Goal: Task Accomplishment & Management: Use online tool/utility

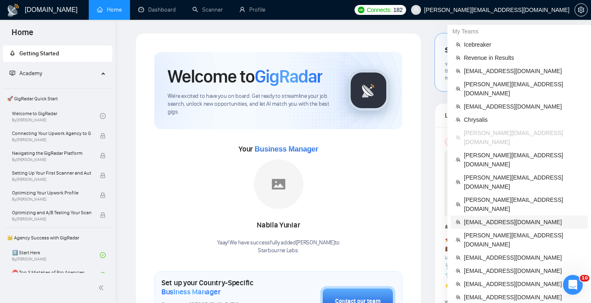
click at [503, 218] on span "[EMAIL_ADDRESS][DOMAIN_NAME]" at bounding box center [523, 222] width 119 height 9
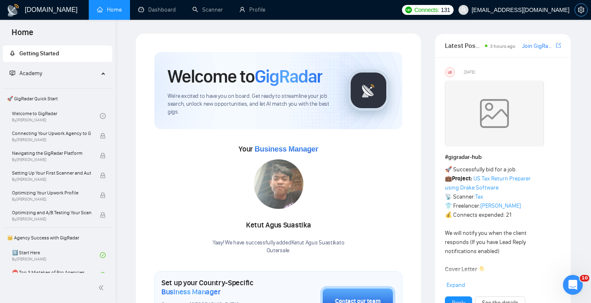
click at [581, 9] on icon "setting" at bounding box center [581, 10] width 7 height 7
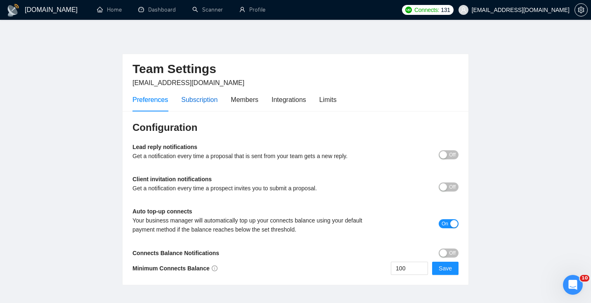
click at [196, 99] on div "Subscription" at bounding box center [199, 100] width 36 height 10
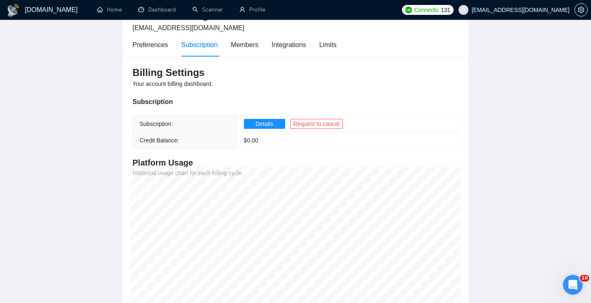
scroll to position [28, 0]
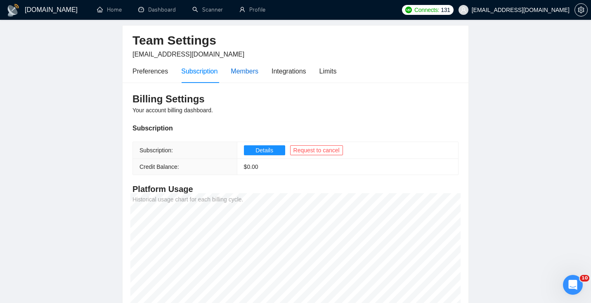
click at [240, 69] on div "Members" at bounding box center [245, 71] width 28 height 10
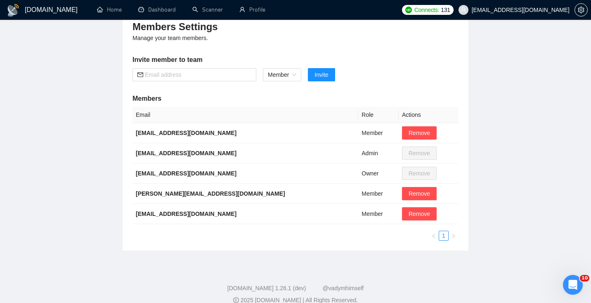
scroll to position [100, 0]
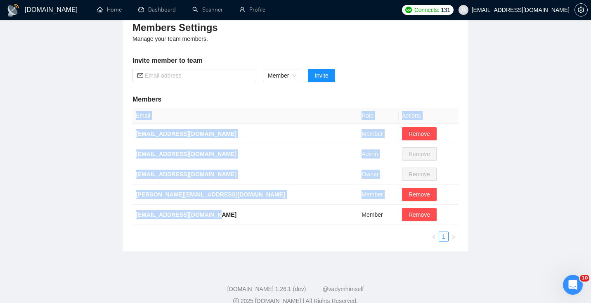
drag, startPoint x: 225, startPoint y: 215, endPoint x: 114, endPoint y: 214, distance: 111.5
click at [114, 214] on main "Team Settings [EMAIL_ADDRESS][DOMAIN_NAME] Preferences Subscription Members Int…" at bounding box center [295, 92] width 565 height 319
click at [159, 215] on b "[EMAIL_ADDRESS][DOMAIN_NAME]" at bounding box center [186, 214] width 101 height 7
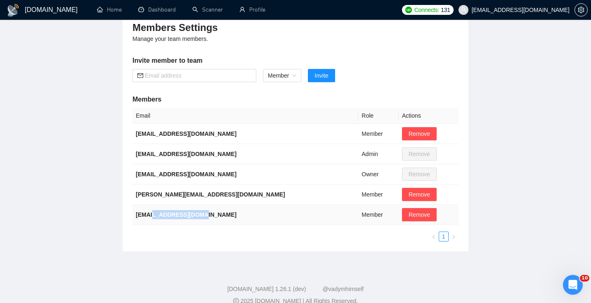
click at [159, 215] on b "[EMAIL_ADDRESS][DOMAIN_NAME]" at bounding box center [186, 214] width 101 height 7
click at [409, 217] on span "Remove" at bounding box center [419, 214] width 21 height 9
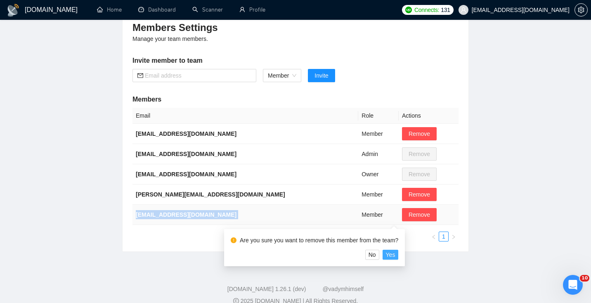
click at [395, 254] on span "Yes" at bounding box center [390, 254] width 9 height 9
click at [396, 254] on span "Yes" at bounding box center [390, 254] width 9 height 9
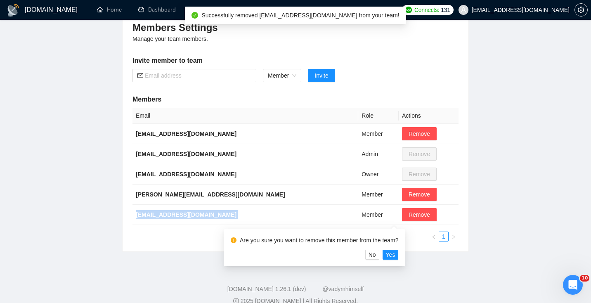
scroll to position [92, 0]
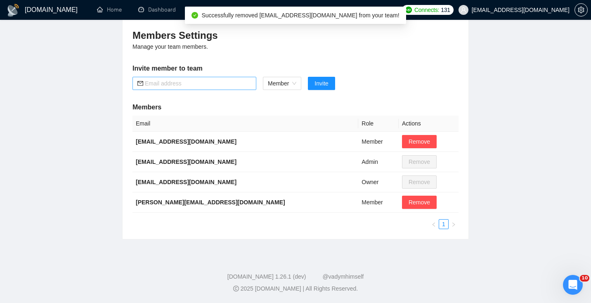
click at [180, 86] on input "text" at bounding box center [198, 83] width 107 height 9
paste input "[EMAIL_ADDRESS][DOMAIN_NAME]"
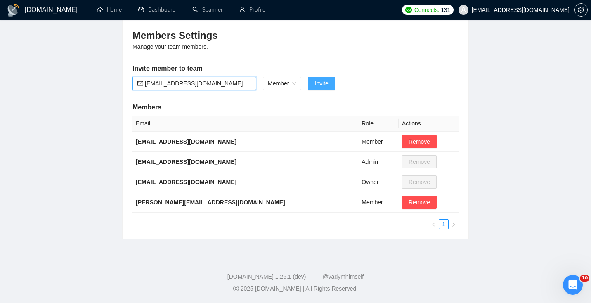
type input "[EMAIL_ADDRESS][DOMAIN_NAME]"
click at [328, 83] on span "Invite" at bounding box center [322, 83] width 14 height 9
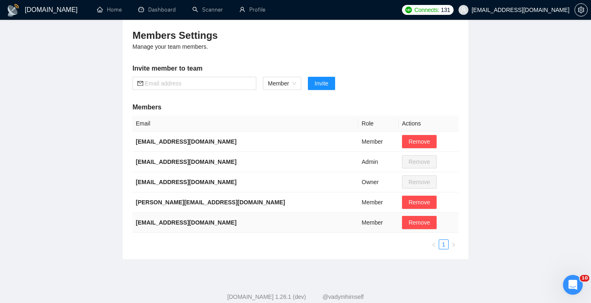
click at [174, 220] on b "[EMAIL_ADDRESS][DOMAIN_NAME]" at bounding box center [186, 222] width 101 height 7
copy b "apexcontracting"
click at [174, 220] on b "[EMAIL_ADDRESS][DOMAIN_NAME]" at bounding box center [186, 222] width 101 height 7
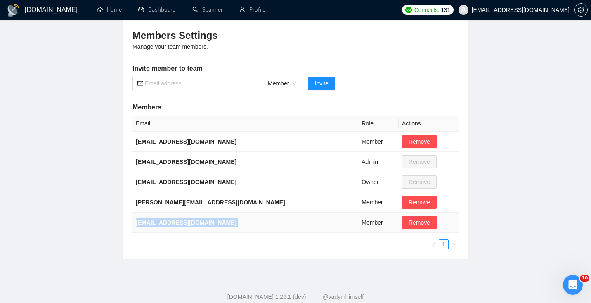
click at [174, 220] on b "[EMAIL_ADDRESS][DOMAIN_NAME]" at bounding box center [186, 222] width 101 height 7
click at [151, 183] on b "[EMAIL_ADDRESS][DOMAIN_NAME]" at bounding box center [186, 182] width 101 height 7
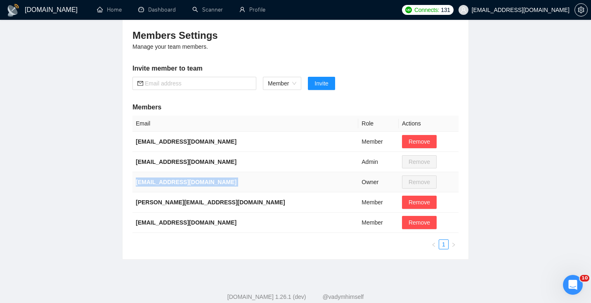
click at [151, 183] on b "[EMAIL_ADDRESS][DOMAIN_NAME]" at bounding box center [186, 182] width 101 height 7
copy b "[EMAIL_ADDRESS][DOMAIN_NAME]"
click at [159, 7] on link "Dashboard" at bounding box center [157, 9] width 38 height 7
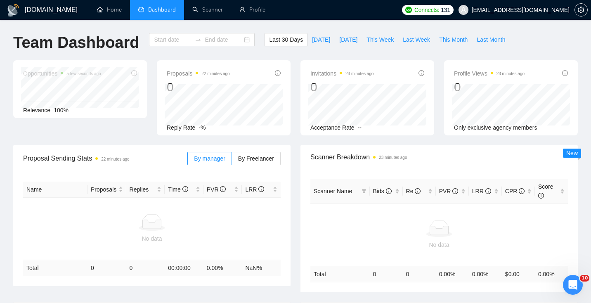
type input "[DATE]"
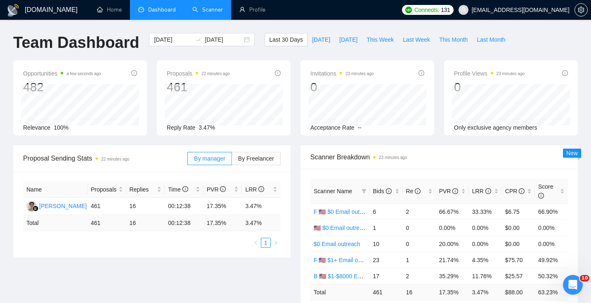
click at [204, 10] on link "Scanner" at bounding box center [207, 9] width 31 height 7
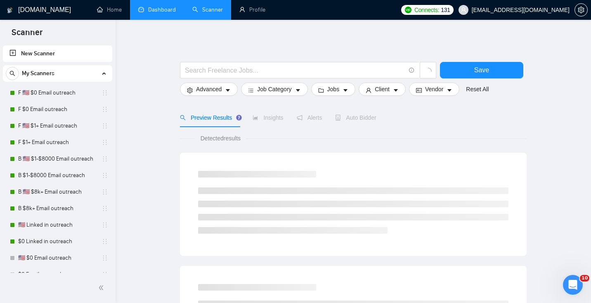
click at [159, 7] on link "Dashboard" at bounding box center [157, 9] width 38 height 7
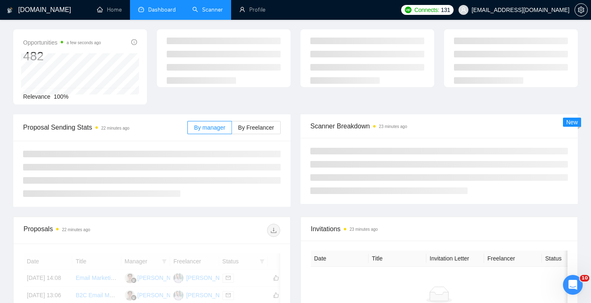
scroll to position [31, 0]
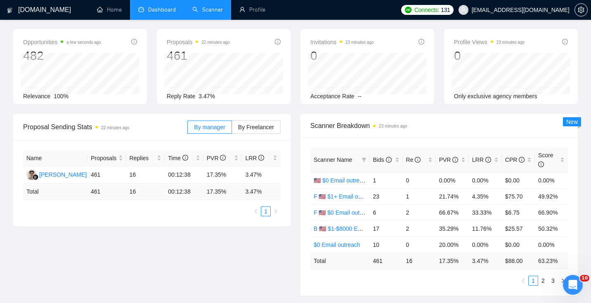
click at [206, 19] on li "Scanner" at bounding box center [207, 10] width 47 height 20
click at [205, 13] on link "Scanner" at bounding box center [207, 9] width 31 height 7
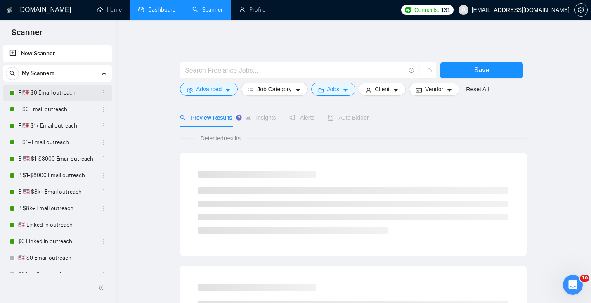
click at [52, 92] on link "F 🇺🇸 $0 Email outreach" at bounding box center [57, 93] width 78 height 17
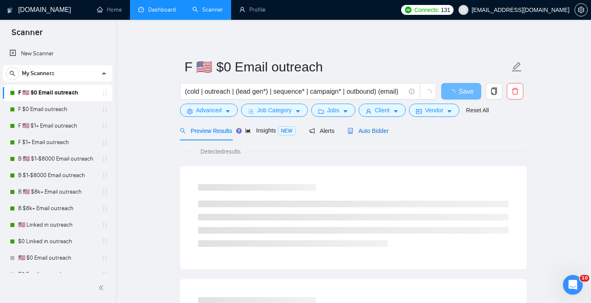
click at [376, 130] on span "Auto Bidder" at bounding box center [368, 131] width 41 height 7
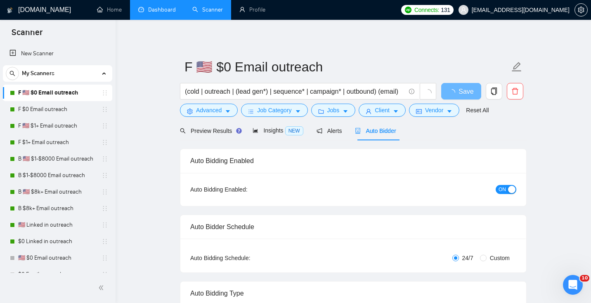
click at [510, 189] on div "button" at bounding box center [511, 189] width 7 height 7
click at [460, 90] on span "Save" at bounding box center [461, 91] width 15 height 10
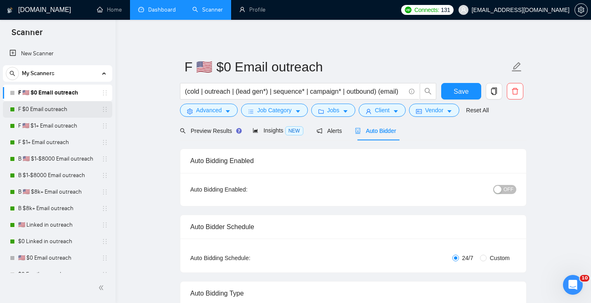
click at [64, 112] on link "F $0 Email outreach" at bounding box center [57, 109] width 78 height 17
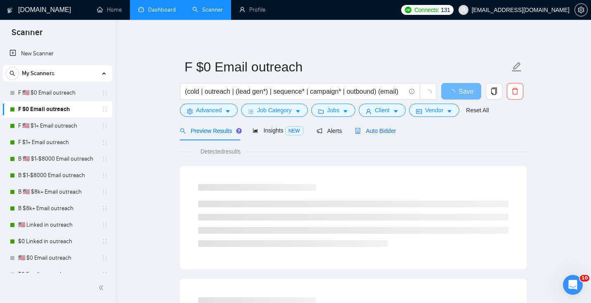
click at [382, 133] on span "Auto Bidder" at bounding box center [375, 131] width 41 height 7
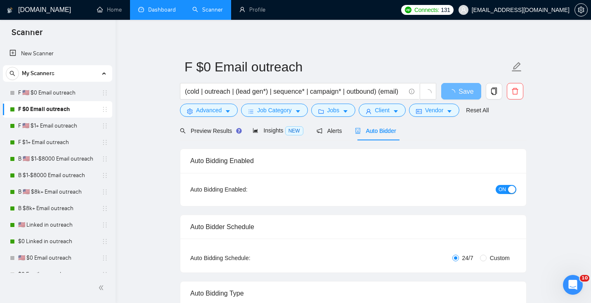
click at [511, 189] on div "button" at bounding box center [511, 189] width 7 height 7
click at [463, 93] on span "Save" at bounding box center [461, 91] width 15 height 10
click at [29, 124] on link "F 🇺🇸 $1+ Email outreach" at bounding box center [57, 126] width 78 height 17
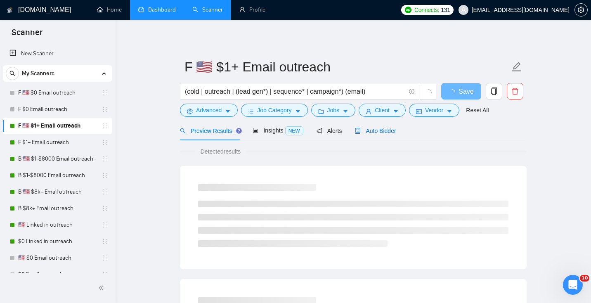
click at [367, 128] on span "Auto Bidder" at bounding box center [375, 131] width 41 height 7
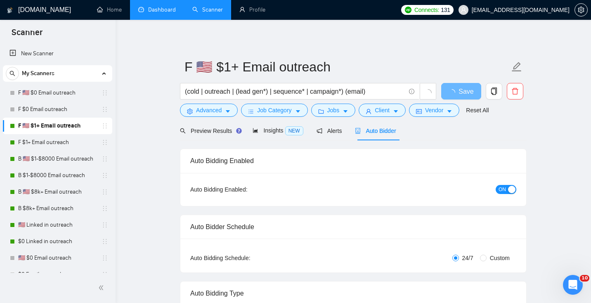
click at [503, 186] on span "ON" at bounding box center [502, 189] width 7 height 9
click at [460, 96] on span "Save" at bounding box center [461, 91] width 15 height 10
click at [249, 9] on link "Profile" at bounding box center [253, 9] width 26 height 7
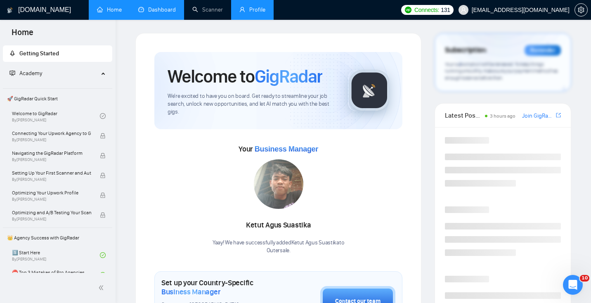
click at [252, 11] on link "Profile" at bounding box center [253, 9] width 26 height 7
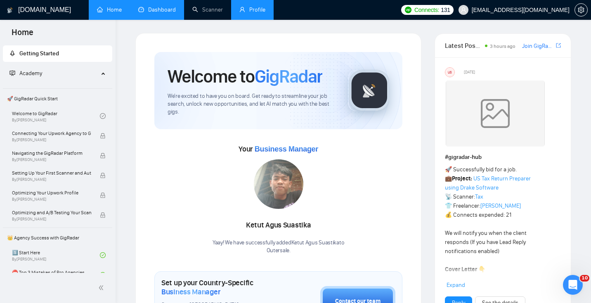
click at [255, 8] on link "Profile" at bounding box center [253, 9] width 26 height 7
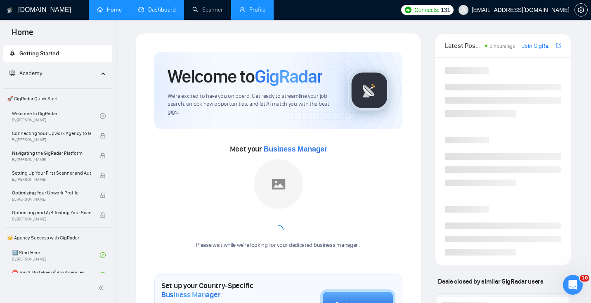
click at [255, 8] on link "Profile" at bounding box center [253, 9] width 26 height 7
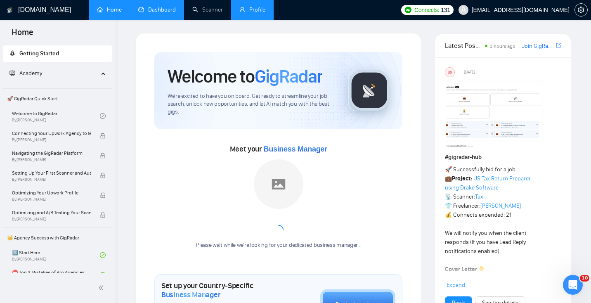
click at [255, 8] on link "Profile" at bounding box center [253, 9] width 26 height 7
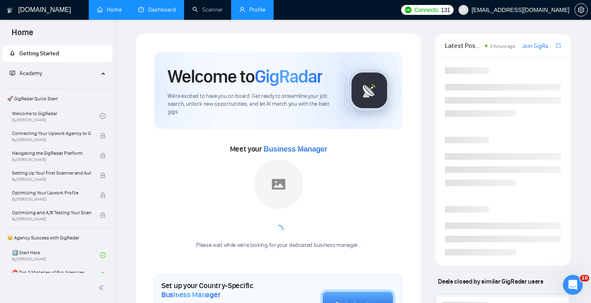
click at [255, 8] on link "Profile" at bounding box center [253, 9] width 26 height 7
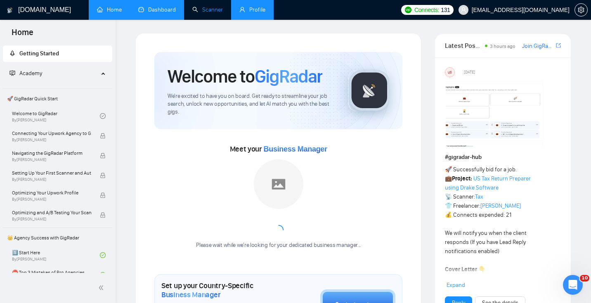
click at [206, 9] on link "Scanner" at bounding box center [207, 9] width 31 height 7
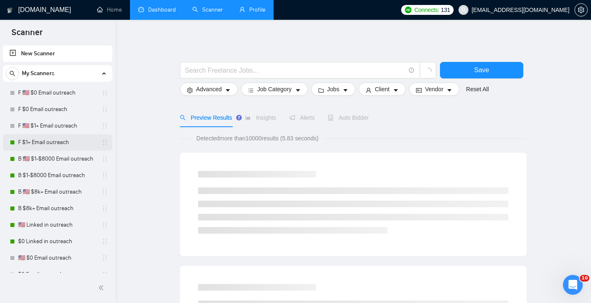
click at [45, 148] on link "F $1+ Email outreach" at bounding box center [57, 142] width 78 height 17
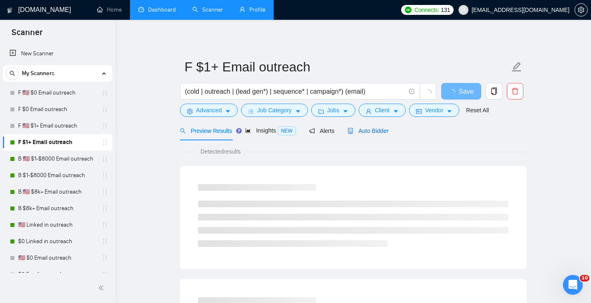
click at [374, 131] on span "Auto Bidder" at bounding box center [368, 131] width 41 height 7
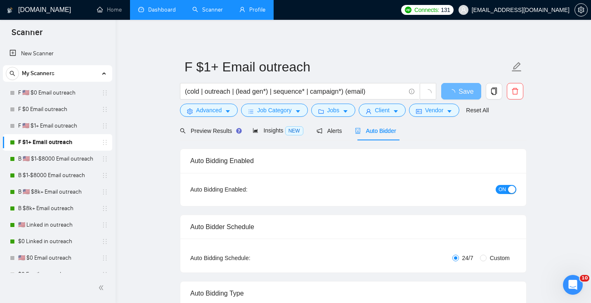
click at [504, 187] on span "ON" at bounding box center [502, 189] width 7 height 9
click at [459, 94] on span "Save" at bounding box center [461, 91] width 15 height 10
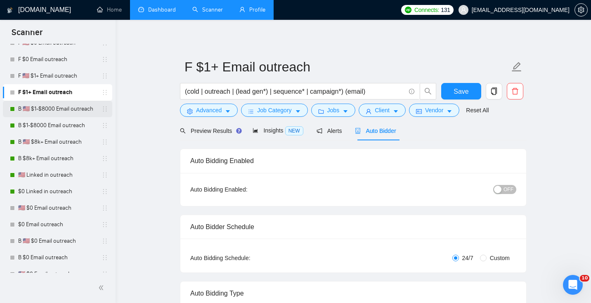
click at [67, 113] on link "B 🇺🇸 $1-$8000 Email outreach" at bounding box center [57, 109] width 78 height 17
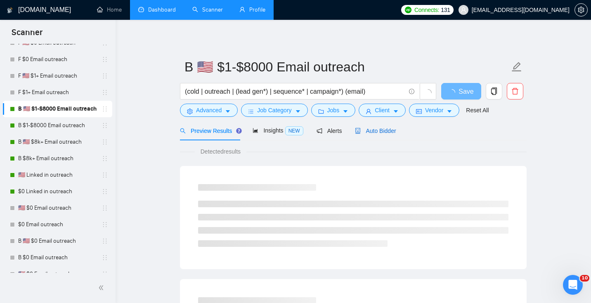
click at [377, 134] on span "Auto Bidder" at bounding box center [375, 131] width 41 height 7
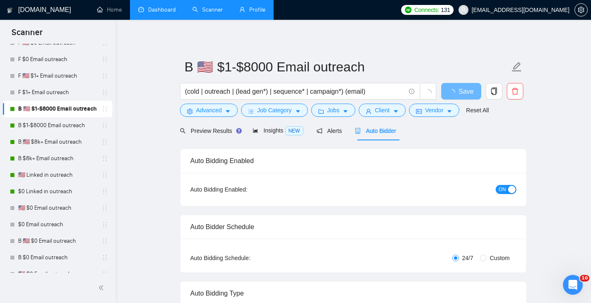
click at [516, 189] on button "ON" at bounding box center [506, 189] width 21 height 9
click at [469, 92] on button "Save" at bounding box center [461, 91] width 40 height 17
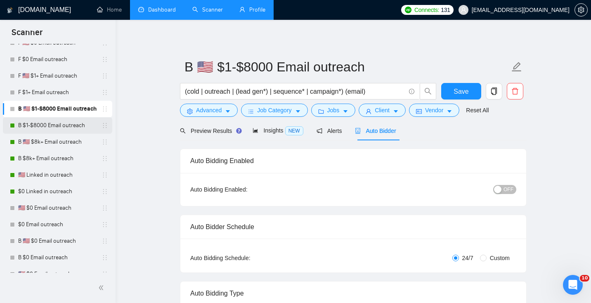
click at [41, 128] on link "B $1-$8000 Email outreach" at bounding box center [57, 125] width 78 height 17
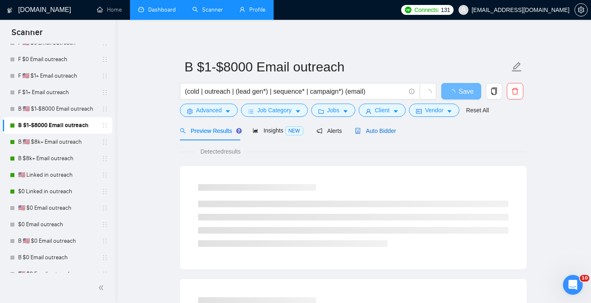
drag, startPoint x: 382, startPoint y: 131, endPoint x: 386, endPoint y: 133, distance: 4.3
click at [382, 131] on span "Auto Bidder" at bounding box center [375, 131] width 41 height 7
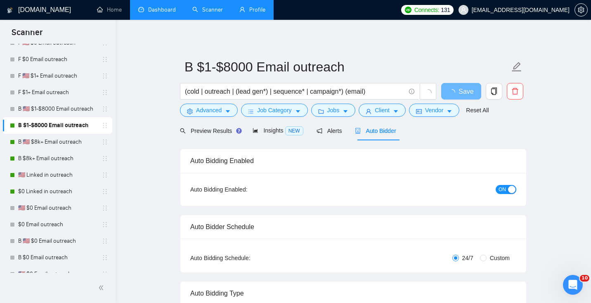
click at [505, 188] on span "ON" at bounding box center [502, 189] width 7 height 9
click at [460, 92] on span "Save" at bounding box center [461, 91] width 15 height 10
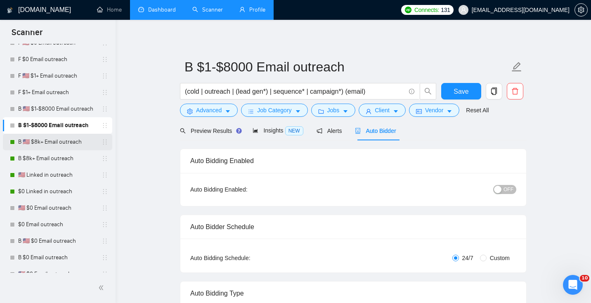
click at [72, 140] on link "B 🇺🇸 $8k+ Email outreach" at bounding box center [57, 142] width 78 height 17
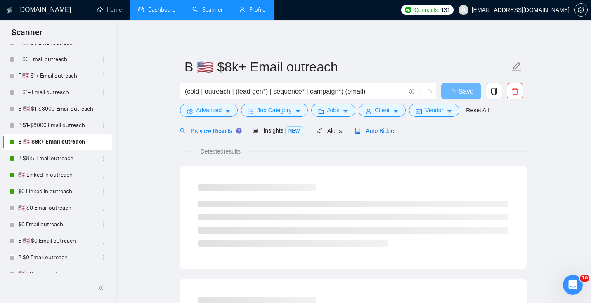
click at [377, 129] on span "Auto Bidder" at bounding box center [375, 131] width 41 height 7
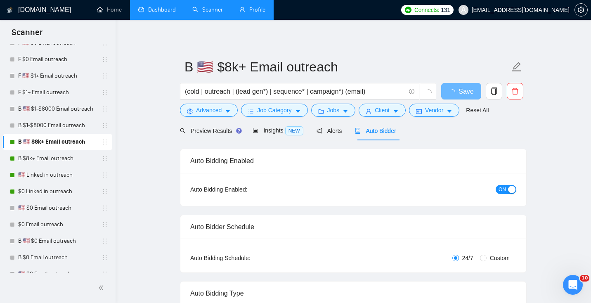
click at [503, 188] on span "ON" at bounding box center [502, 189] width 7 height 9
click at [453, 91] on button "Save" at bounding box center [461, 91] width 40 height 17
click at [66, 156] on link "B $8k+ Email outreach" at bounding box center [57, 158] width 78 height 17
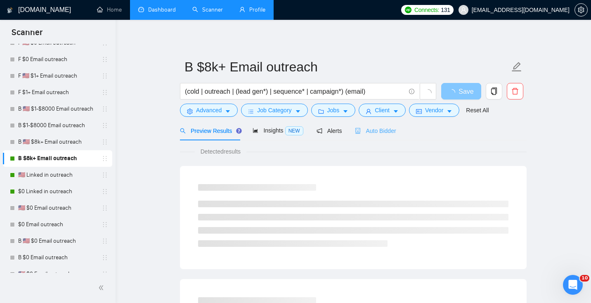
click at [372, 137] on div "Auto Bidder" at bounding box center [375, 130] width 41 height 19
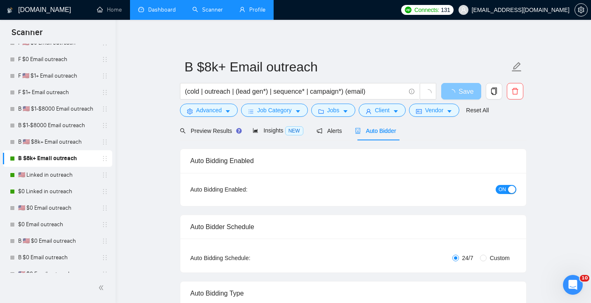
click at [505, 189] on span "ON" at bounding box center [502, 189] width 7 height 9
click at [51, 173] on link "🇺🇸 Linked in outreach" at bounding box center [57, 175] width 78 height 17
click at [466, 92] on span "Save" at bounding box center [461, 91] width 15 height 10
click at [50, 177] on link "🇺🇸 Linked in outreach" at bounding box center [57, 175] width 78 height 17
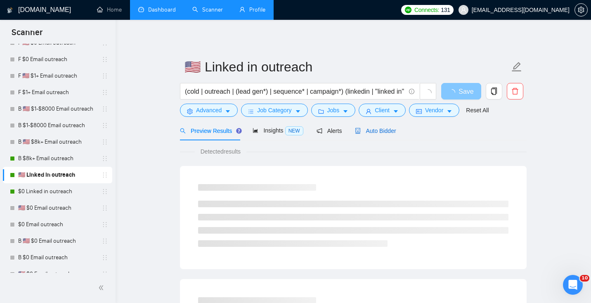
click at [375, 133] on span "Auto Bidder" at bounding box center [375, 131] width 41 height 7
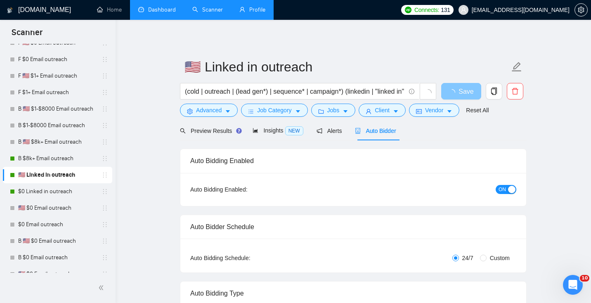
click at [505, 185] on span "ON" at bounding box center [502, 189] width 7 height 9
click at [467, 97] on button "Save" at bounding box center [461, 91] width 40 height 17
click at [507, 190] on button "ON" at bounding box center [506, 189] width 21 height 9
click at [505, 185] on span "ON" at bounding box center [502, 189] width 7 height 9
click at [460, 87] on span "Save" at bounding box center [461, 91] width 15 height 10
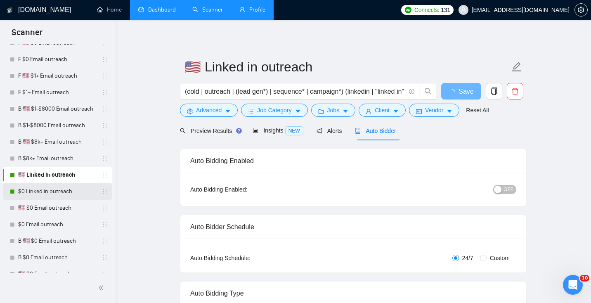
click at [40, 196] on link "$0 Linked in outreach" at bounding box center [57, 191] width 78 height 17
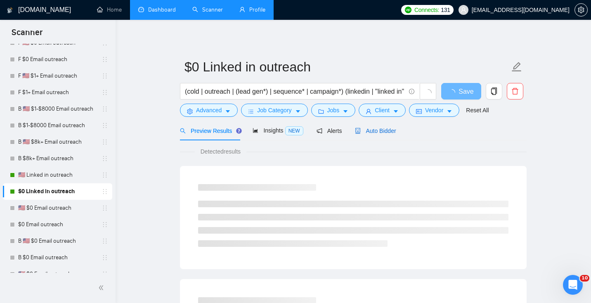
click at [366, 134] on div "Auto Bidder" at bounding box center [375, 130] width 41 height 9
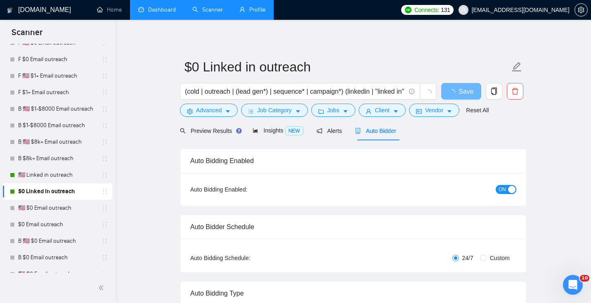
click at [507, 186] on button "ON" at bounding box center [506, 189] width 21 height 9
click at [460, 90] on span "Save" at bounding box center [461, 91] width 15 height 10
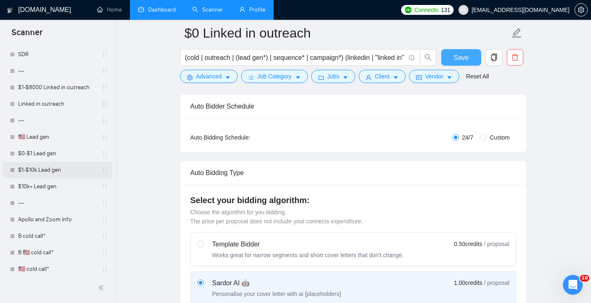
scroll to position [737, 0]
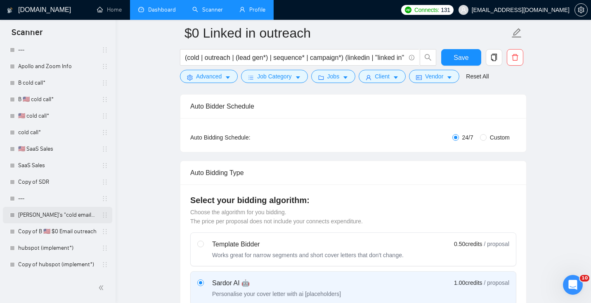
click at [50, 214] on link "[PERSON_NAME]'s "cold email"|"email" at bounding box center [57, 215] width 78 height 17
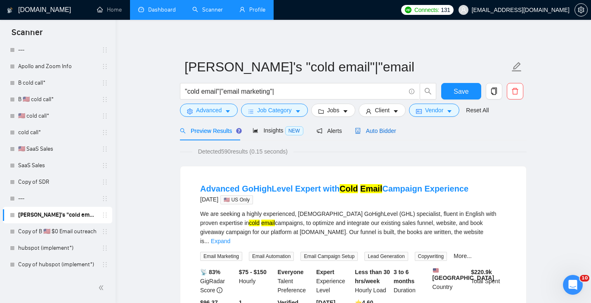
click at [376, 135] on div "Auto Bidder" at bounding box center [375, 130] width 41 height 9
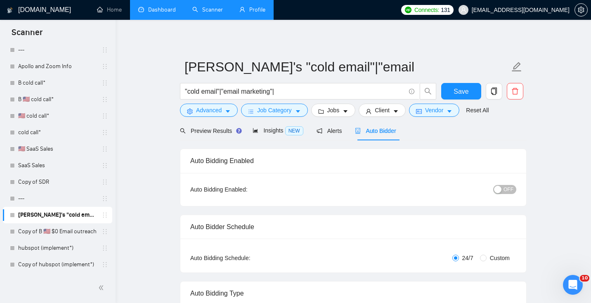
click at [165, 13] on link "Dashboard" at bounding box center [157, 9] width 38 height 7
